Goal: Feedback & Contribution: Leave review/rating

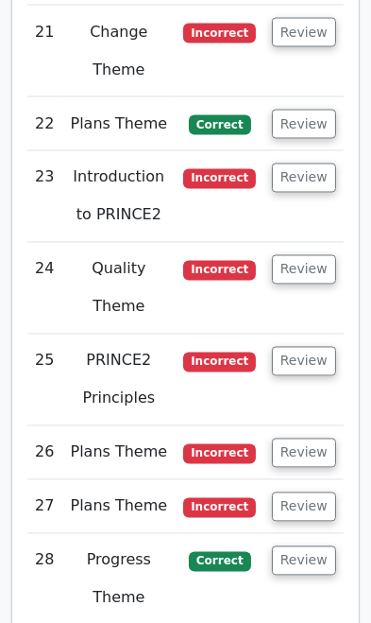
scroll to position [5968, 0]
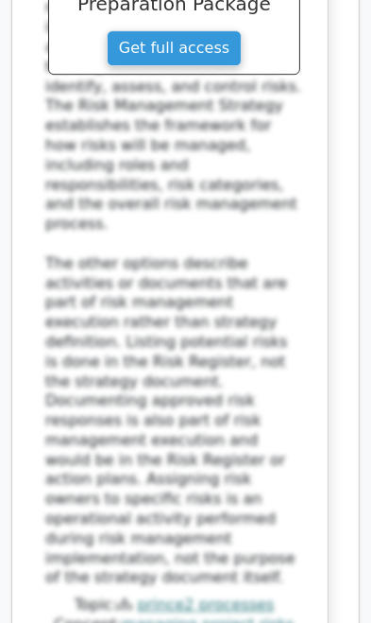
scroll to position [7437, 0]
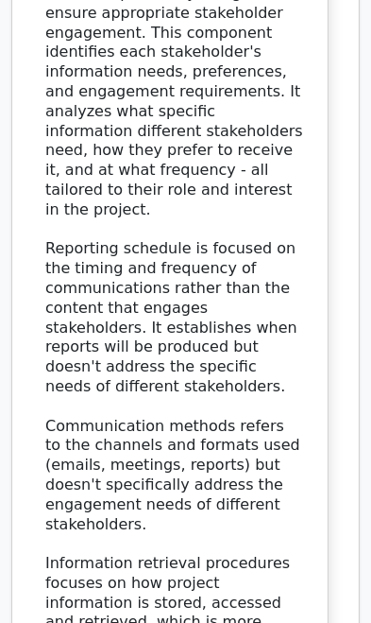
scroll to position [8938, 0]
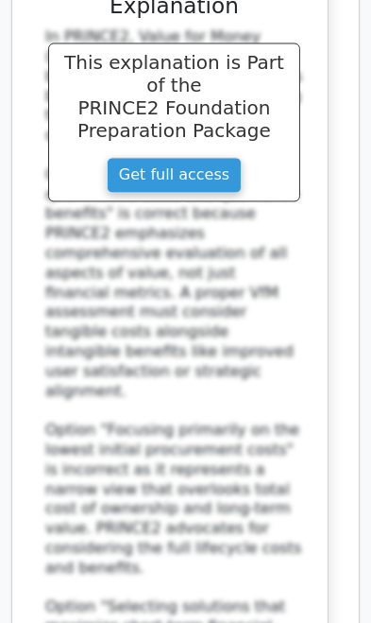
scroll to position [10334, 0]
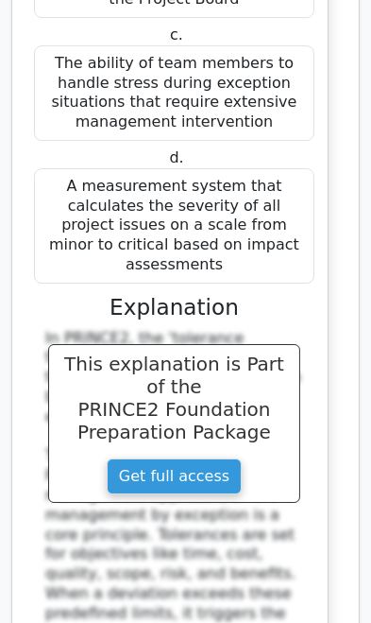
scroll to position [11841, 0]
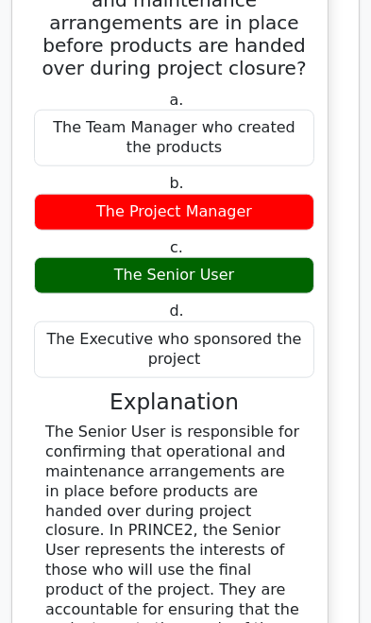
scroll to position [13269, 0]
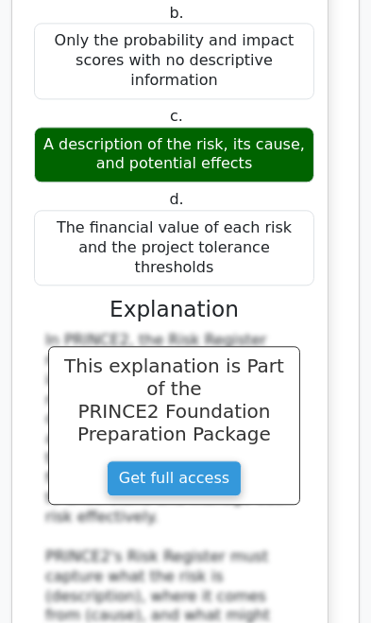
scroll to position [14840, 0]
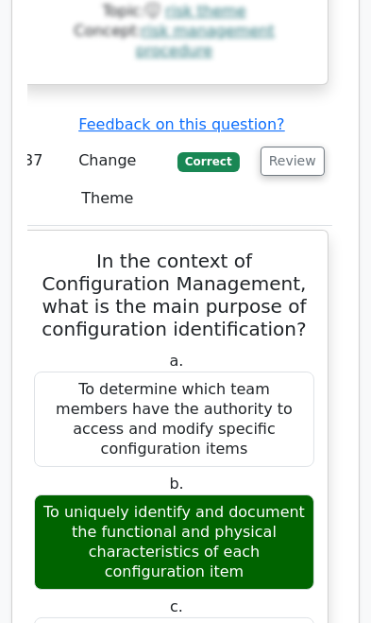
scroll to position [16021, 0]
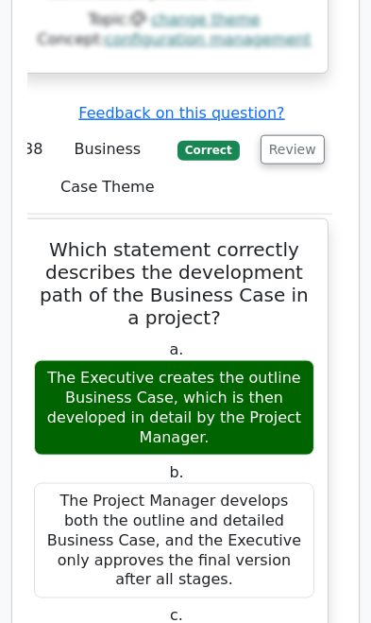
scroll to position [17587, 0]
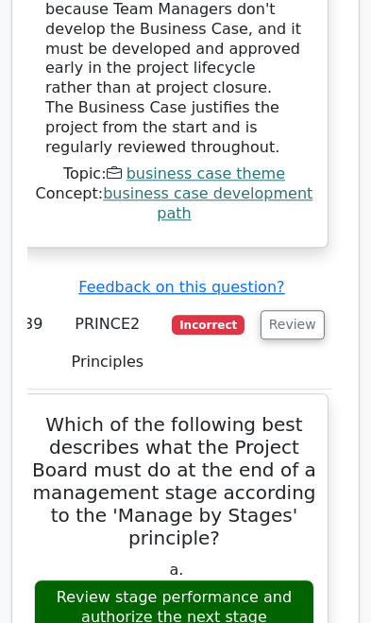
scroll to position [19048, 0]
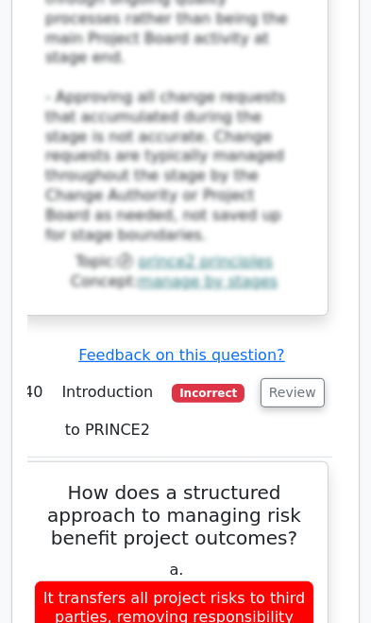
scroll to position [20578, 0]
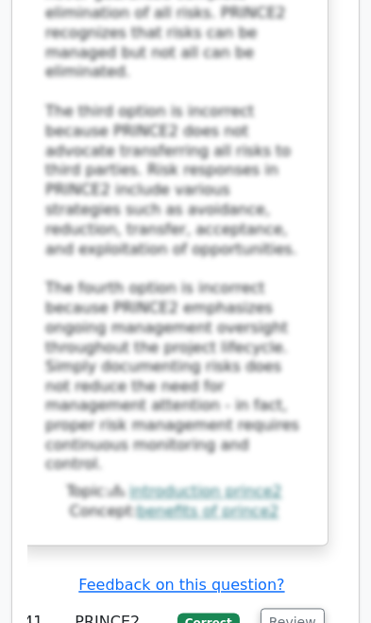
scroll to position [22074, 0]
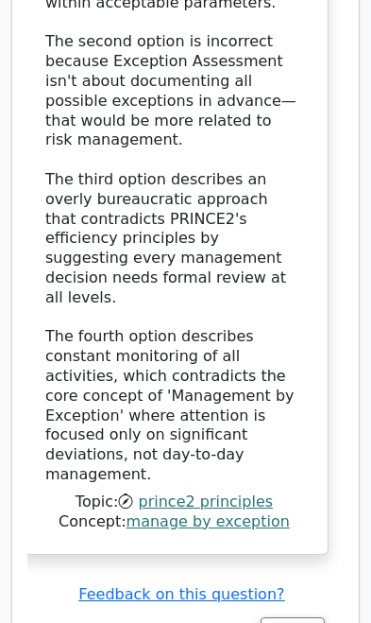
scroll to position [23782, 0]
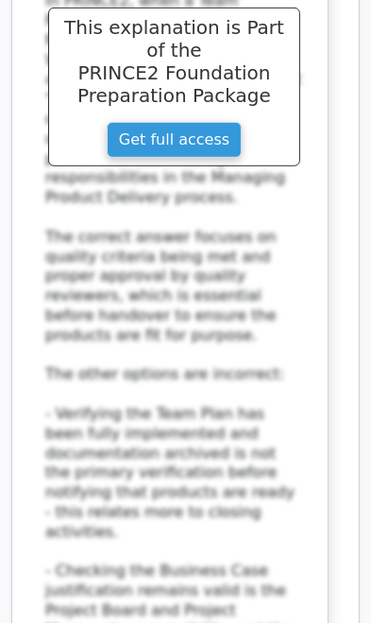
scroll to position [25146, 0]
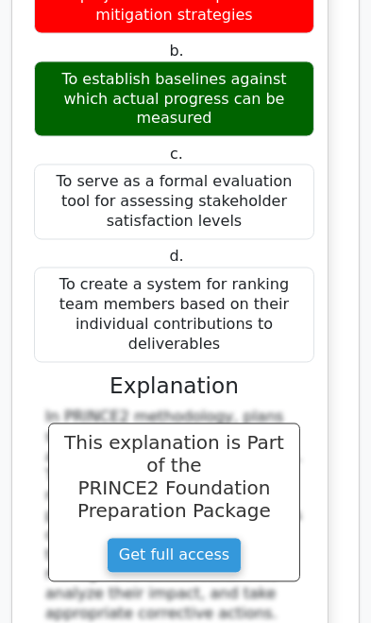
scroll to position [26385, 0]
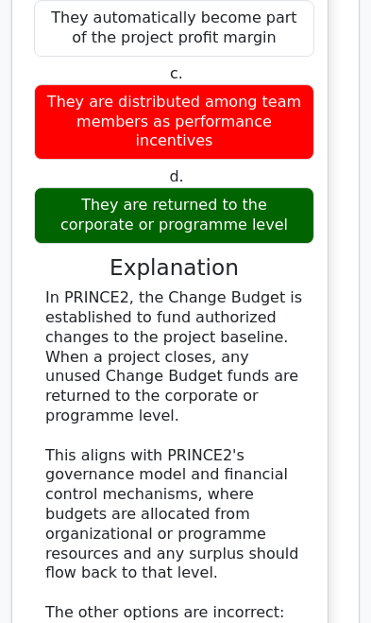
scroll to position [28015, 0]
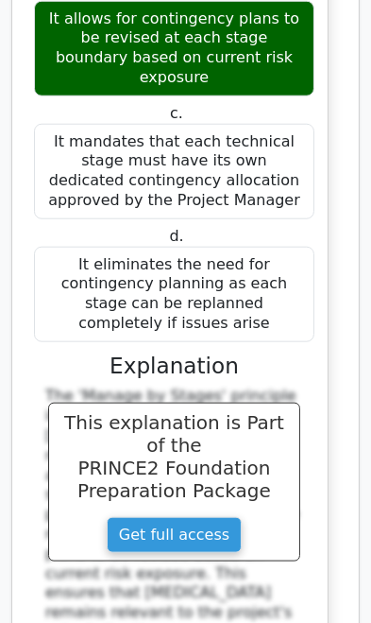
scroll to position [29586, 0]
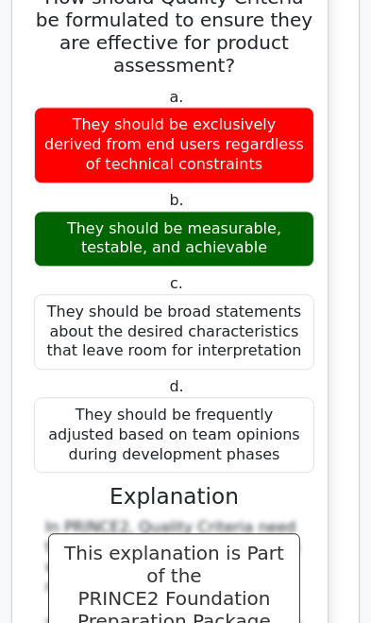
scroll to position [31121, 0]
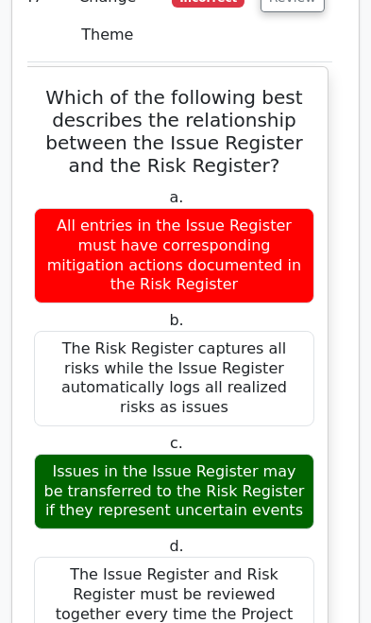
scroll to position [32607, 0]
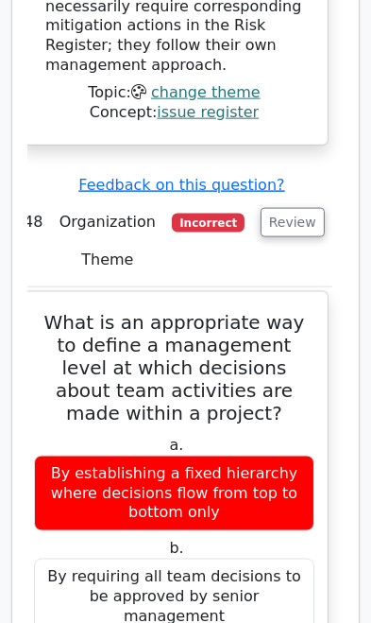
scroll to position [34045, 0]
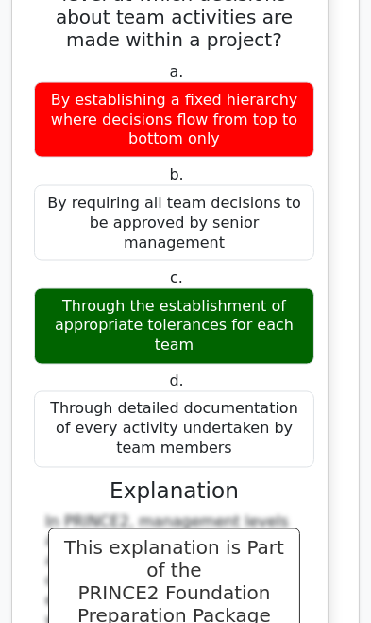
scroll to position [34413, 0]
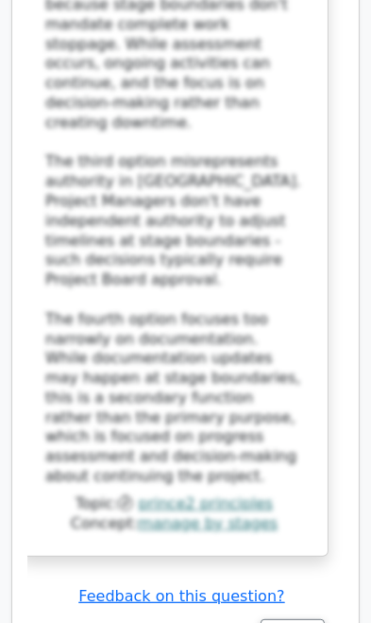
scroll to position [36931, 0]
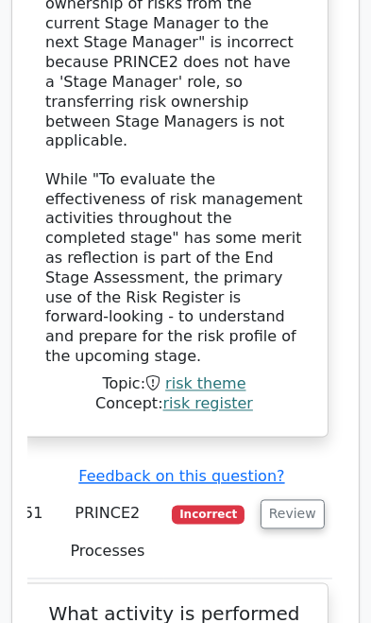
scroll to position [38645, 0]
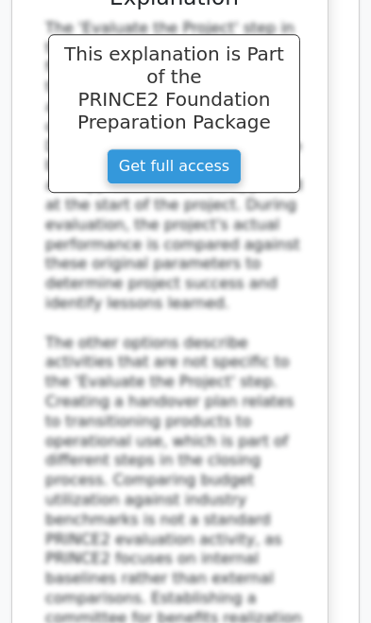
scroll to position [39780, 0]
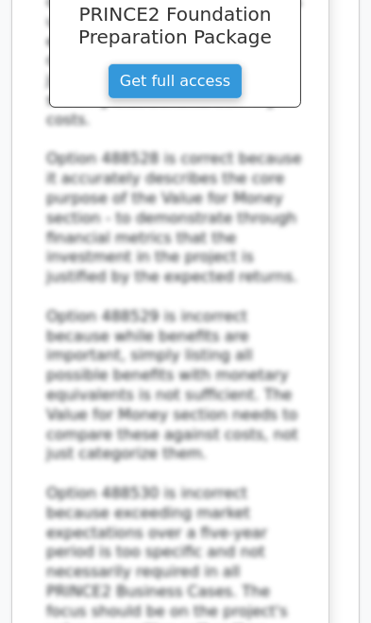
scroll to position [41345, 0]
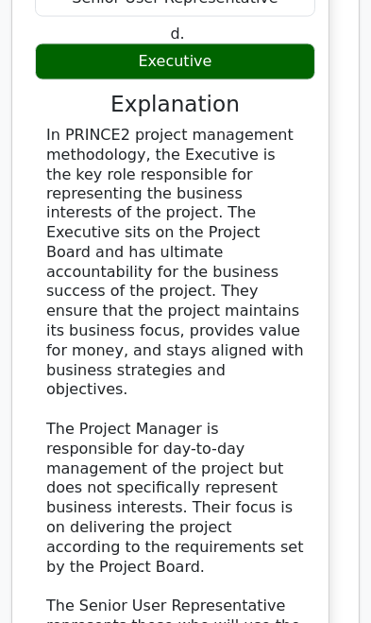
scroll to position [42686, 0]
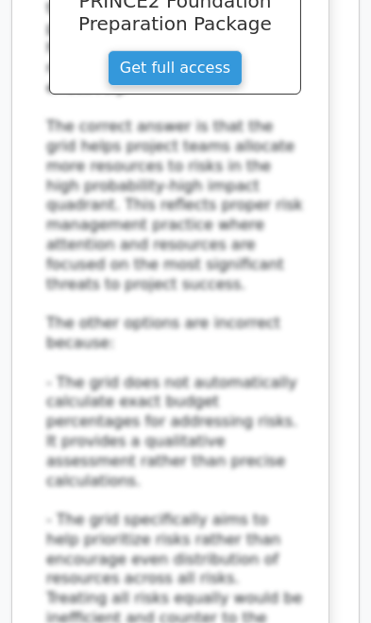
scroll to position [44508, 0]
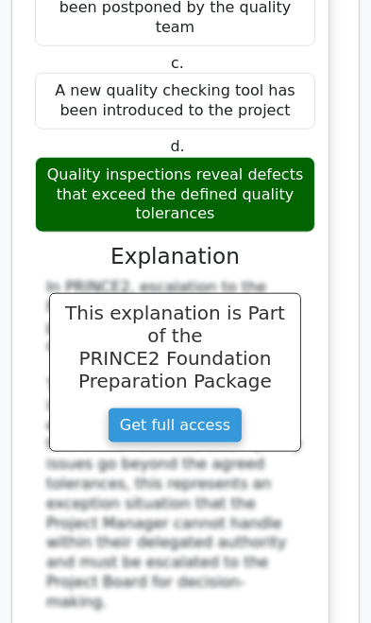
scroll to position [45889, 0]
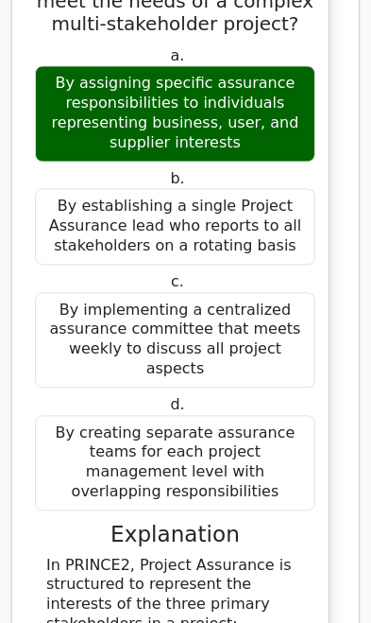
scroll to position [47184, 0]
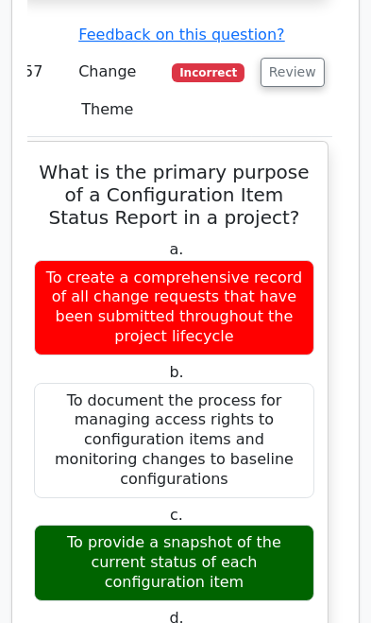
scroll to position [48702, 0]
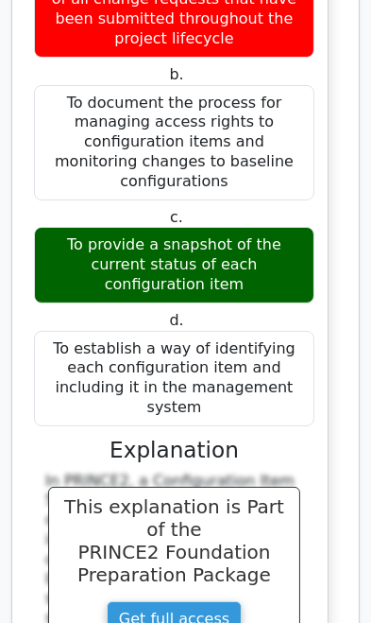
scroll to position [48997, 0]
